Goal: Book appointment/travel/reservation

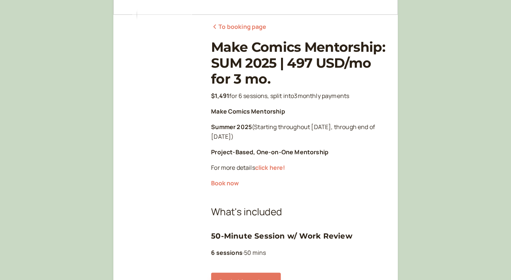
scroll to position [142, 0]
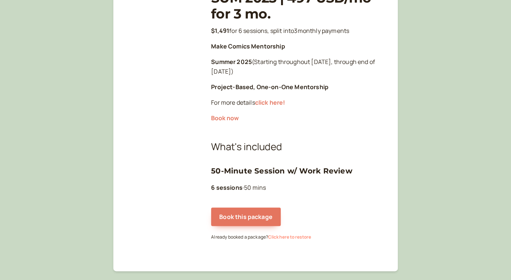
click at [298, 238] on button "Click here to restore" at bounding box center [289, 237] width 43 height 5
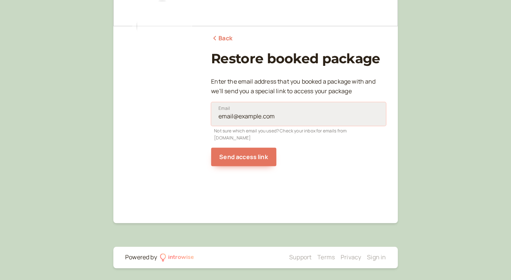
click at [248, 111] on input "Email" at bounding box center [298, 114] width 175 height 24
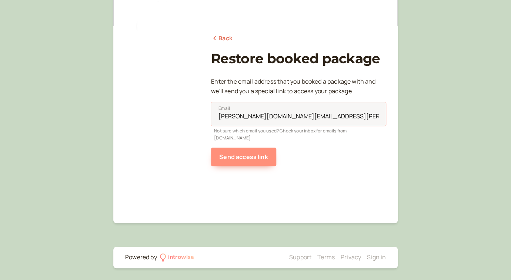
type input "[PERSON_NAME][DOMAIN_NAME][EMAIL_ADDRESS][PERSON_NAME][DOMAIN_NAME]"
click at [233, 154] on button "Send access link" at bounding box center [243, 157] width 65 height 19
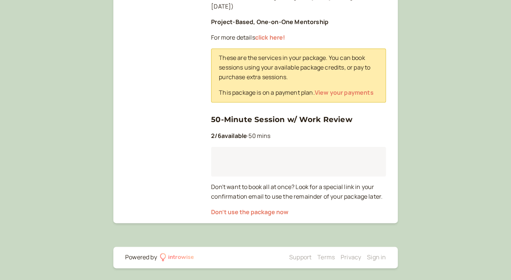
scroll to position [192, 0]
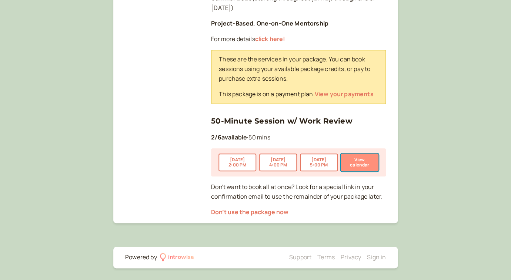
click at [365, 163] on button "View calendar" at bounding box center [359, 163] width 38 height 18
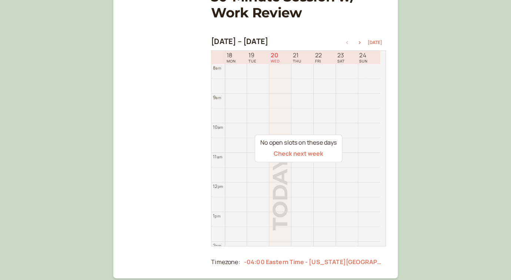
scroll to position [118, 0]
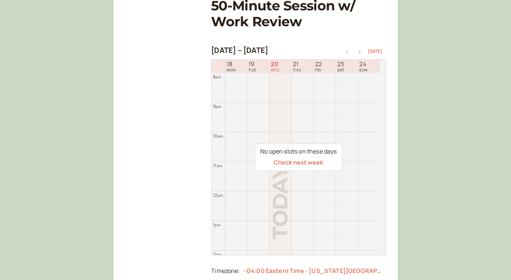
click at [360, 52] on icon "button" at bounding box center [359, 51] width 9 height 3
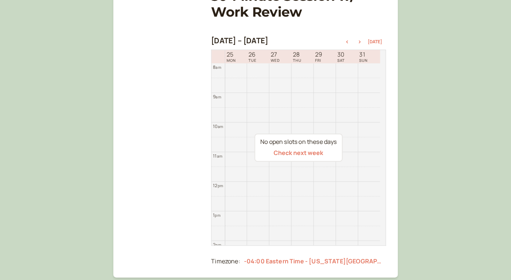
scroll to position [124, 0]
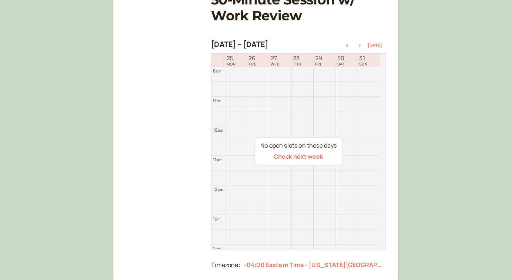
click at [360, 46] on icon "button" at bounding box center [360, 45] width 2 height 3
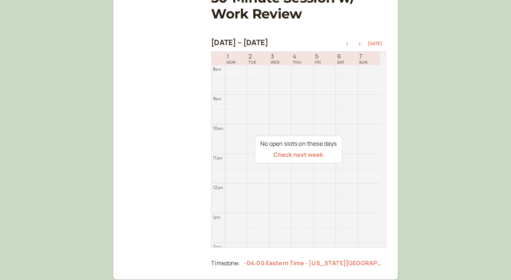
scroll to position [107, 0]
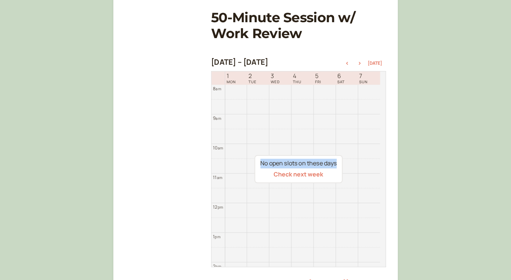
drag, startPoint x: 383, startPoint y: 154, endPoint x: 380, endPoint y: 176, distance: 22.0
click at [380, 176] on div "No open slots on these days Check next week" at bounding box center [298, 169] width 175 height 196
click at [360, 63] on icon "button" at bounding box center [360, 63] width 2 height 3
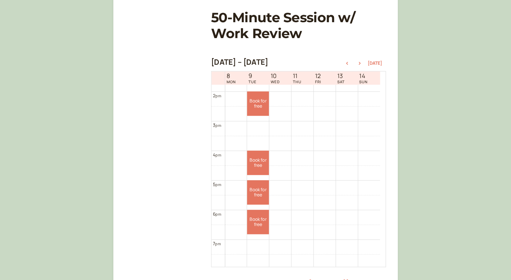
scroll to position [420, 0]
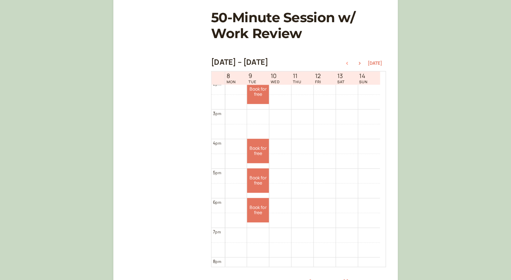
click at [347, 64] on icon "button" at bounding box center [346, 63] width 9 height 3
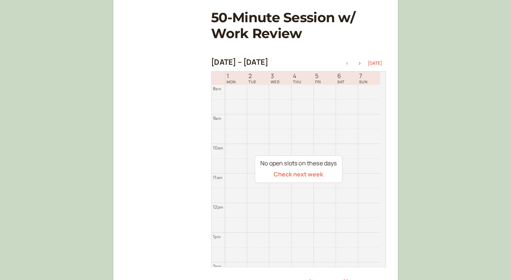
click at [347, 64] on icon "button" at bounding box center [346, 63] width 9 height 3
click at [347, 63] on icon "button" at bounding box center [346, 63] width 9 height 3
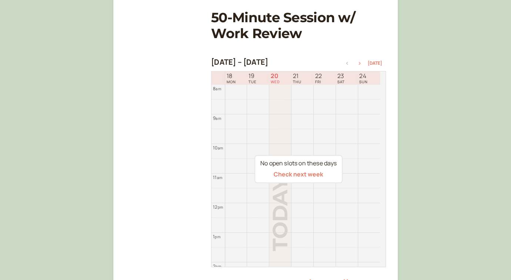
click at [360, 63] on icon "button" at bounding box center [359, 63] width 9 height 3
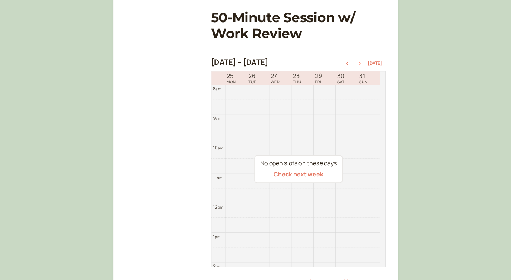
click at [361, 61] on button "button" at bounding box center [359, 63] width 9 height 5
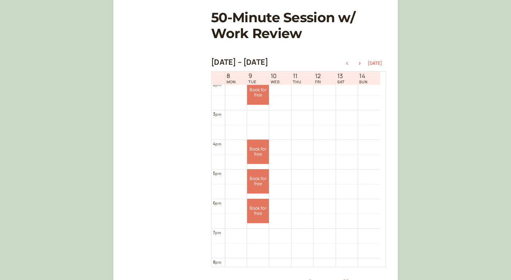
scroll to position [407, 0]
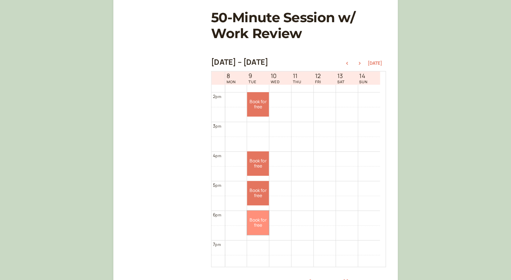
click at [250, 217] on link "Book for free free" at bounding box center [258, 223] width 22 height 24
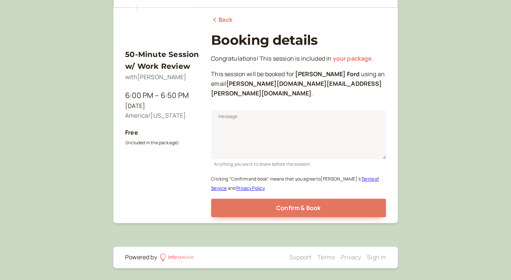
scroll to position [75, 0]
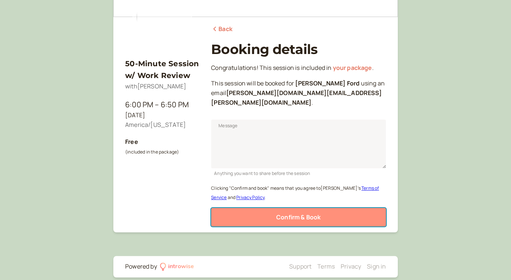
click at [276, 213] on span "Confirm & Book" at bounding box center [298, 217] width 44 height 8
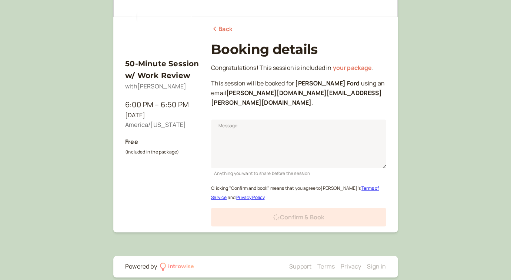
scroll to position [50, 0]
